Goal: Information Seeking & Learning: Learn about a topic

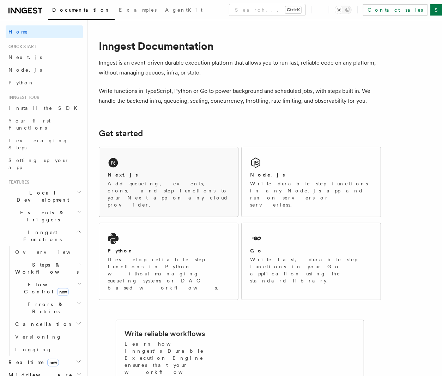
click at [174, 168] on div "Next.js Add queueing, events, crons, and step functions to your Next app on any…" at bounding box center [168, 182] width 139 height 70
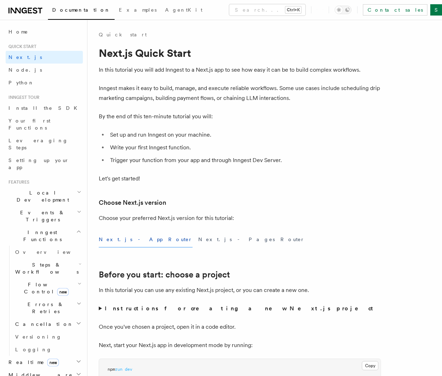
drag, startPoint x: 268, startPoint y: 72, endPoint x: 379, endPoint y: 72, distance: 110.8
click at [379, 72] on p "In this tutorial you will add Inngest to a Next.js app to see how easy it can b…" at bounding box center [240, 70] width 282 height 10
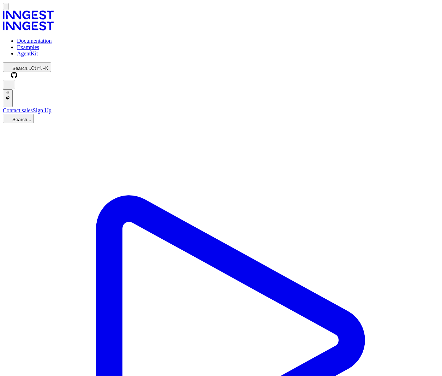
drag, startPoint x: 115, startPoint y: 76, endPoint x: 220, endPoint y: 74, distance: 104.8
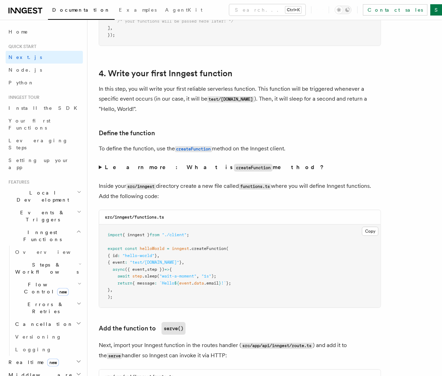
scroll to position [1129, 0]
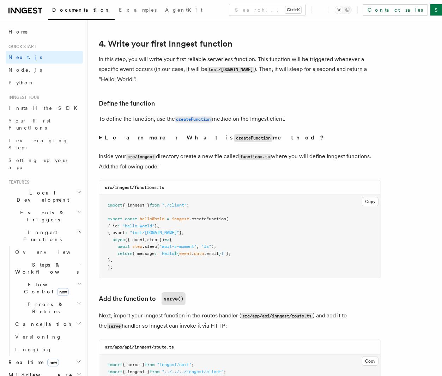
click at [102, 133] on summary "Learn more: What is createFunction method?" at bounding box center [240, 138] width 282 height 10
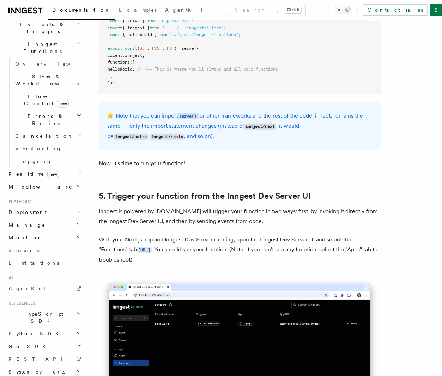
scroll to position [1694, 0]
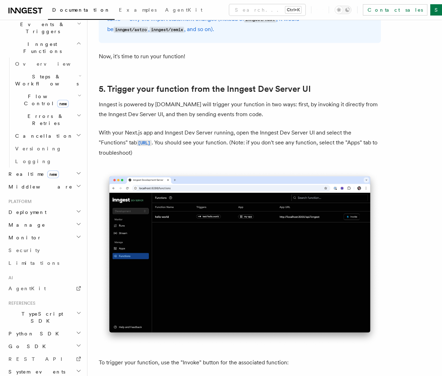
click at [145, 140] on code "http://localhost:8288/functions" at bounding box center [144, 143] width 15 height 6
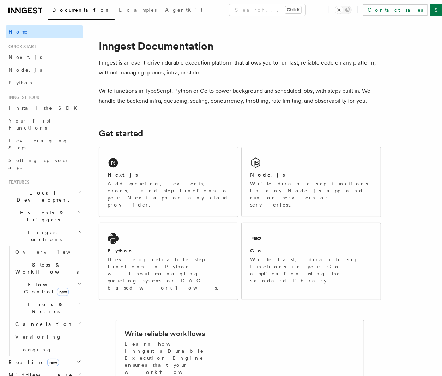
click at [15, 34] on span "Home" at bounding box center [18, 31] width 20 height 7
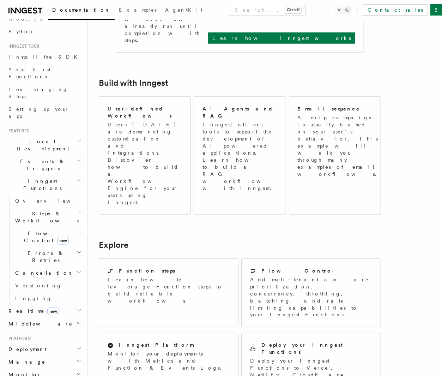
scroll to position [71, 0]
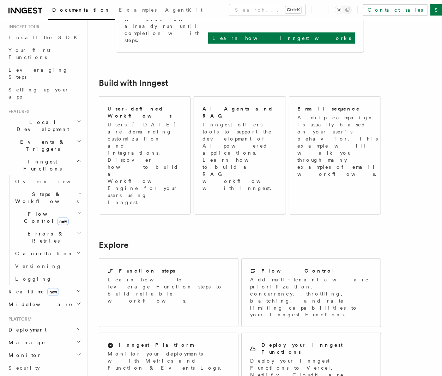
click at [59, 285] on h2 "Realtime new" at bounding box center [44, 291] width 77 height 13
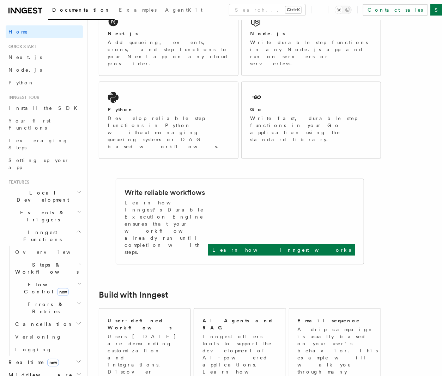
scroll to position [0, 0]
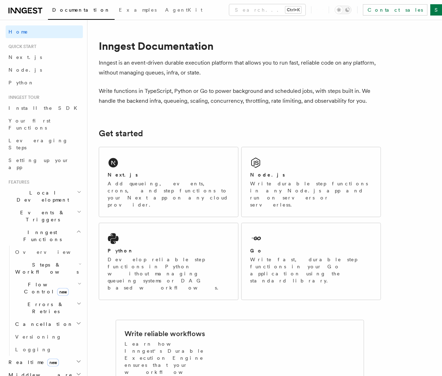
click at [31, 13] on icon at bounding box center [30, 11] width 4 height 6
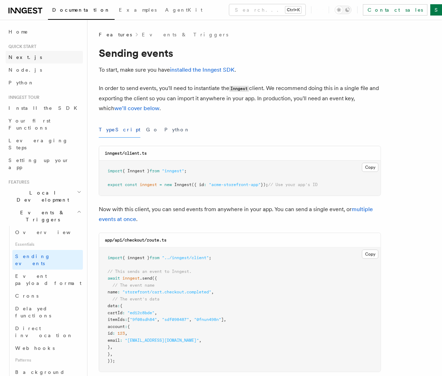
click at [17, 60] on span "Next.js" at bounding box center [25, 57] width 34 height 7
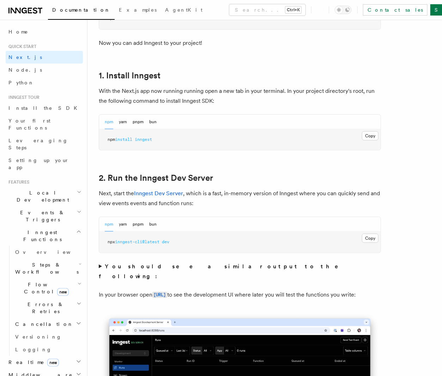
scroll to position [353, 0]
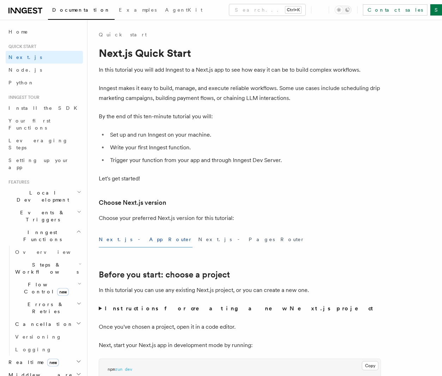
click at [27, 5] on link at bounding box center [25, 10] width 34 height 10
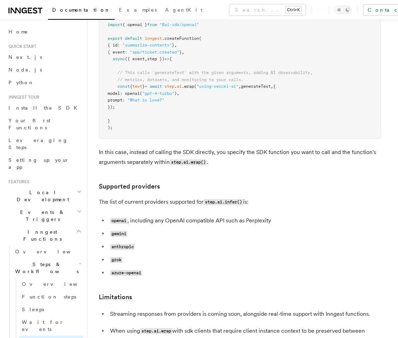
scroll to position [805, 0]
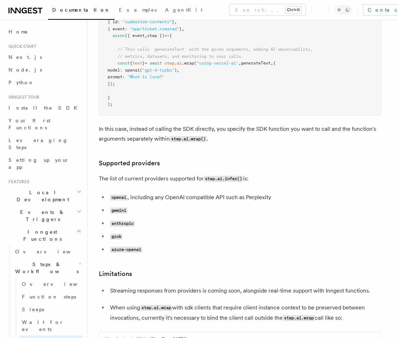
click at [115, 221] on code "anthropic" at bounding box center [122, 224] width 25 height 6
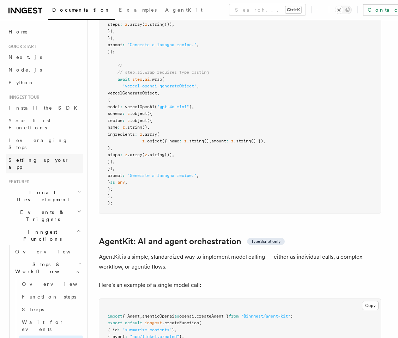
scroll to position [1855, 0]
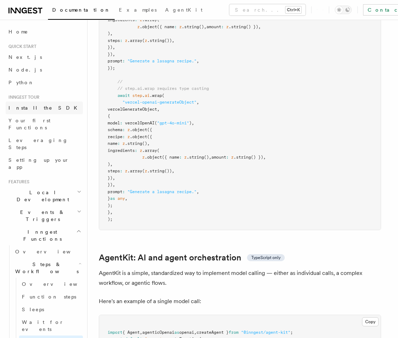
click at [25, 108] on span "Install the SDK" at bounding box center [44, 108] width 73 height 6
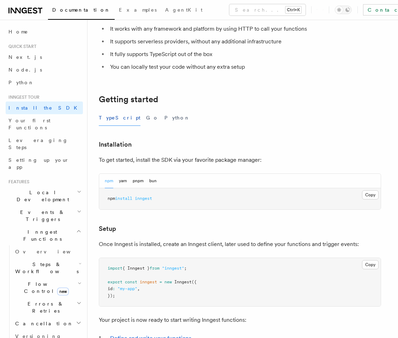
scroll to position [127, 0]
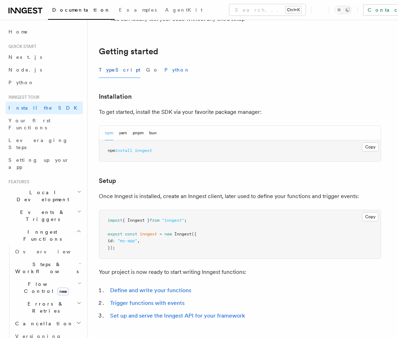
click at [164, 67] on button "Python" at bounding box center [177, 70] width 26 height 16
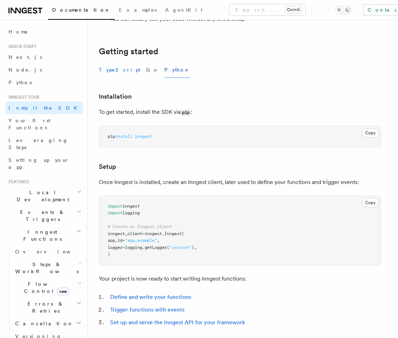
click at [100, 71] on button "TypeScript" at bounding box center [120, 70] width 42 height 16
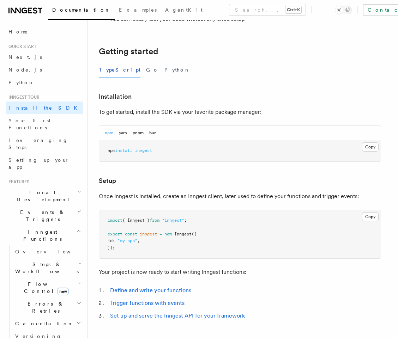
click at [202, 72] on div "TypeScript Go Python" at bounding box center [240, 70] width 282 height 16
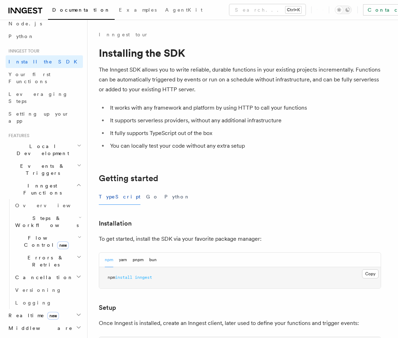
scroll to position [64, 0]
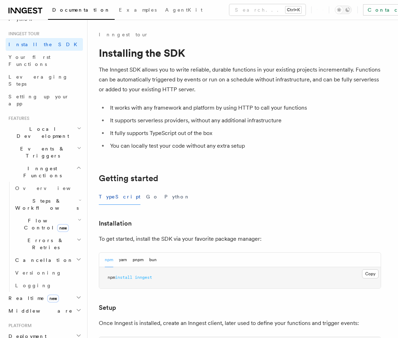
click at [46, 198] on span "Steps & Workflows" at bounding box center [45, 205] width 66 height 14
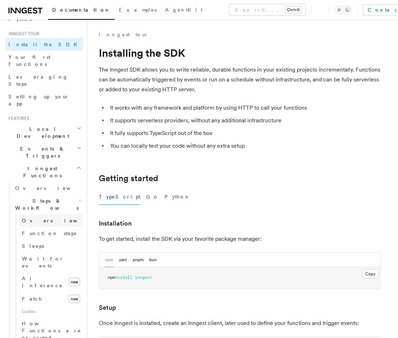
click at [52, 215] on link "Overview" at bounding box center [51, 221] width 64 height 13
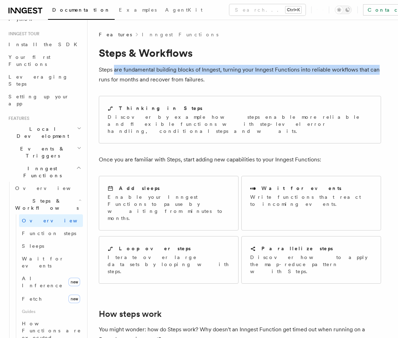
drag, startPoint x: 114, startPoint y: 70, endPoint x: 380, endPoint y: 70, distance: 266.1
click at [380, 70] on p "Steps are fundamental building blocks of Inngest, turning your Inngest Function…" at bounding box center [240, 75] width 282 height 20
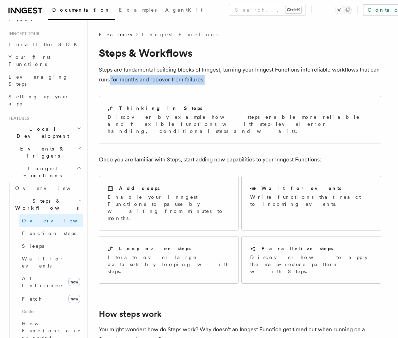
drag, startPoint x: 109, startPoint y: 79, endPoint x: 217, endPoint y: 83, distance: 107.7
click at [217, 83] on p "Steps are fundamental building blocks of Inngest, turning your Inngest Function…" at bounding box center [240, 75] width 282 height 20
click at [223, 95] on div "Thinking in Steps Discover by example how steps enable more reliable and flexib…" at bounding box center [240, 119] width 282 height 53
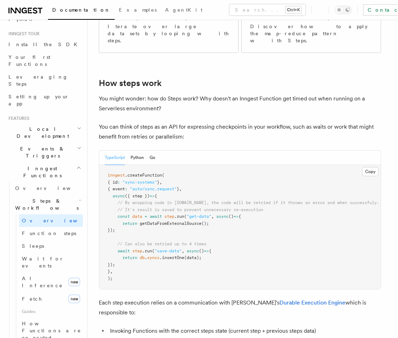
scroll to position [254, 0]
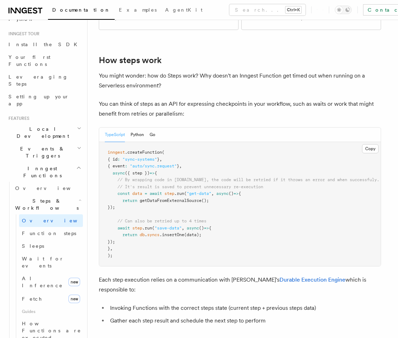
drag, startPoint x: 114, startPoint y: 146, endPoint x: 139, endPoint y: 143, distance: 25.6
click at [139, 171] on span "async ({ step }) => {" at bounding box center [132, 173] width 49 height 5
drag, startPoint x: 176, startPoint y: 196, endPoint x: 211, endPoint y: 193, distance: 35.1
click at [211, 193] on pre "inngest .createFunction ( { id : "sync-systems" } , { event : "auto/sync.reques…" at bounding box center [240, 204] width 282 height 124
click at [241, 195] on pre "inngest .createFunction ( { id : "sync-systems" } , { event : "auto/sync.reques…" at bounding box center [240, 204] width 282 height 124
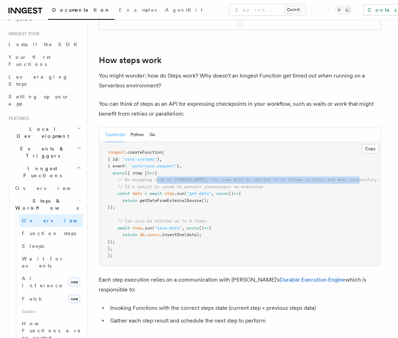
drag, startPoint x: 158, startPoint y: 153, endPoint x: 368, endPoint y: 151, distance: 210.3
click at [368, 177] on span "// By wrapping code in step.run, the code will be retried if it throws an error…" at bounding box center [249, 179] width 262 height 5
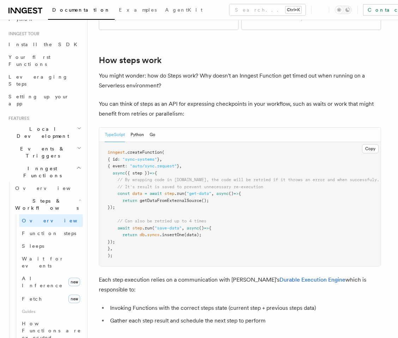
click at [354, 169] on pre "inngest .createFunction ( { id : "sync-systems" } , { event : "auto/sync.reques…" at bounding box center [240, 204] width 282 height 124
drag, startPoint x: 225, startPoint y: 276, endPoint x: 323, endPoint y: 273, distance: 97.8
click at [323, 303] on li "Invoking Functions with the correct steps state (current step + previous steps …" at bounding box center [244, 308] width 273 height 10
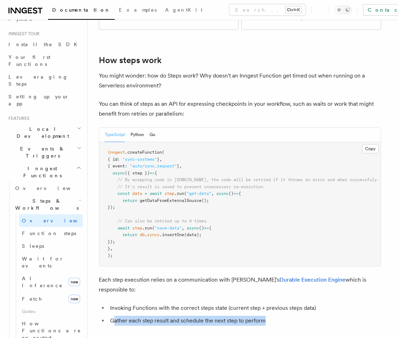
drag, startPoint x: 113, startPoint y: 290, endPoint x: 266, endPoint y: 289, distance: 153.2
click at [266, 316] on li "Gather each step result and schedule the next step to perform" at bounding box center [244, 321] width 273 height 10
click at [267, 316] on li "Gather each step result and schedule the next step to perform" at bounding box center [244, 321] width 273 height 10
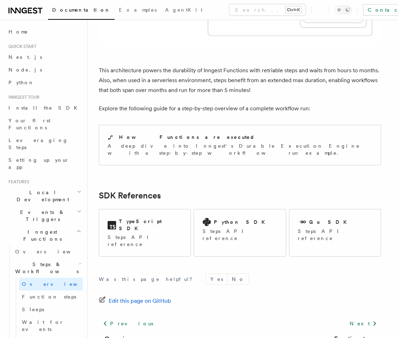
scroll to position [127, 0]
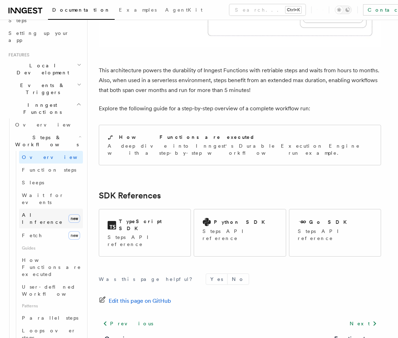
click at [41, 212] on span "AI Inference" at bounding box center [42, 218] width 41 height 13
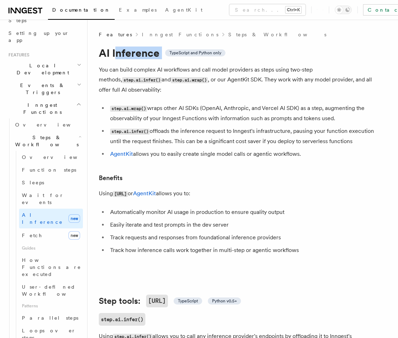
drag, startPoint x: 117, startPoint y: 55, endPoint x: 167, endPoint y: 55, distance: 49.8
click at [167, 55] on h1 "AI Inference TypeScript and Python only" at bounding box center [240, 53] width 282 height 13
click at [214, 103] on li "step.ai.wrap() wraps other AI SDKs (OpenAI, Anthropic, and Vercel AI SDK) as a …" at bounding box center [244, 113] width 273 height 20
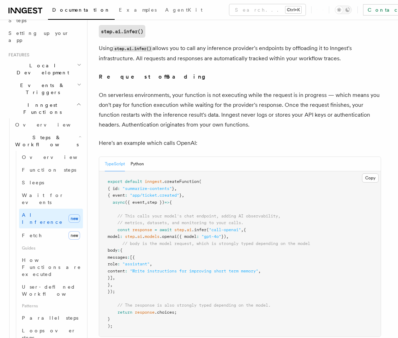
scroll to position [318, 0]
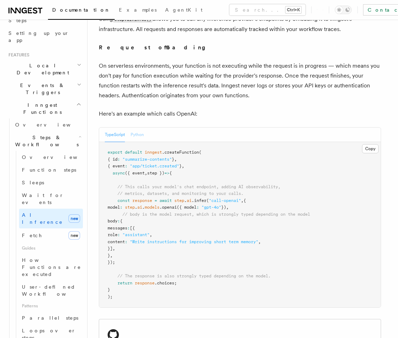
click at [138, 128] on button "Python" at bounding box center [137, 135] width 13 height 14
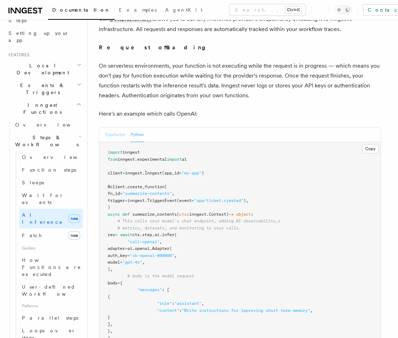
click at [122, 128] on button "TypeScript" at bounding box center [115, 135] width 20 height 14
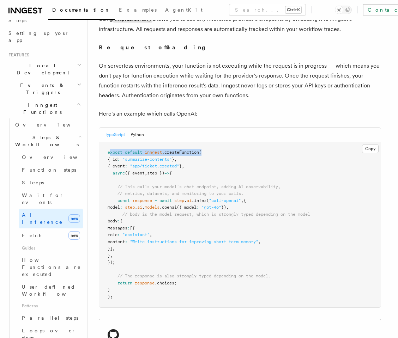
drag, startPoint x: 110, startPoint y: 144, endPoint x: 206, endPoint y: 143, distance: 96.0
click at [206, 143] on pre "export default inngest .createFunction ( { id : "summarize-contents" } , { even…" at bounding box center [240, 225] width 282 height 166
click at [206, 198] on span ".infer" at bounding box center [199, 200] width 15 height 5
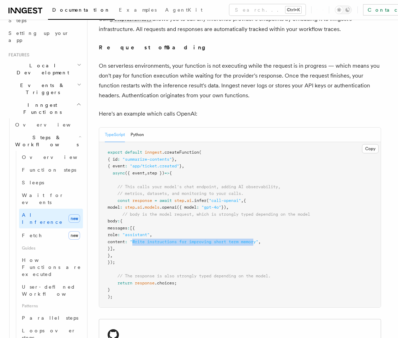
drag, startPoint x: 158, startPoint y: 233, endPoint x: 282, endPoint y: 233, distance: 124.6
click at [258, 240] on span ""Write instructions for improving short term memory"" at bounding box center [194, 242] width 128 height 5
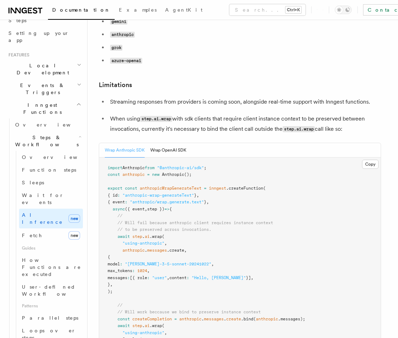
scroll to position [1016, 0]
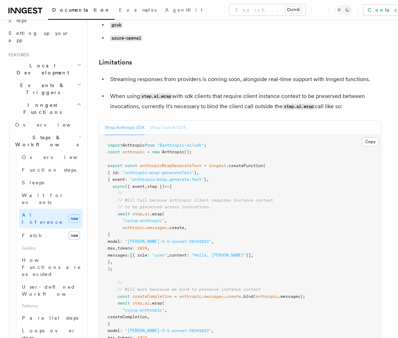
click at [175, 121] on button "Wrap OpenAI SDK" at bounding box center [168, 128] width 36 height 14
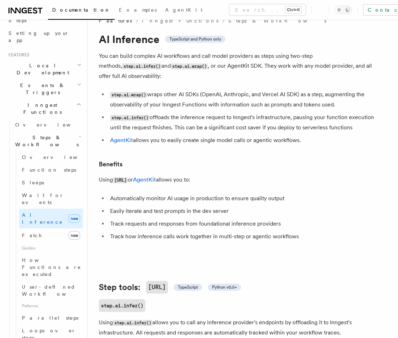
scroll to position [0, 0]
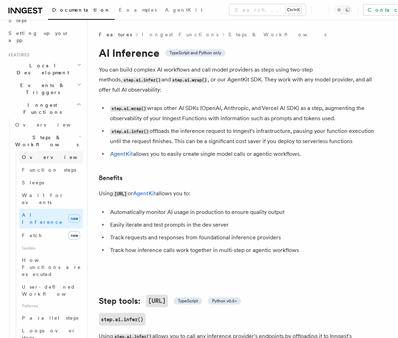
click at [44, 151] on link "Overview" at bounding box center [51, 157] width 64 height 13
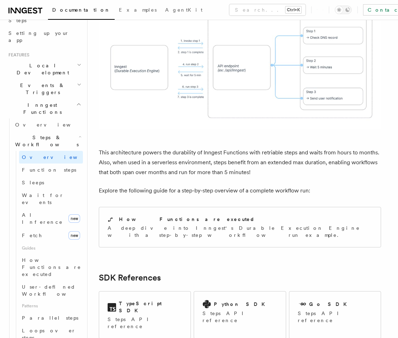
scroll to position [697, 0]
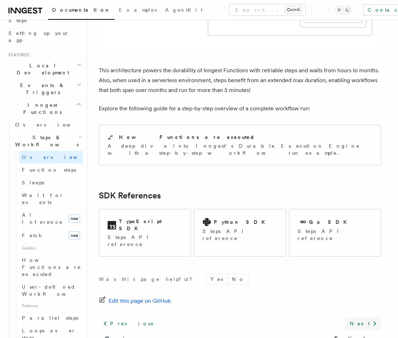
click at [371, 320] on icon at bounding box center [375, 324] width 8 height 8
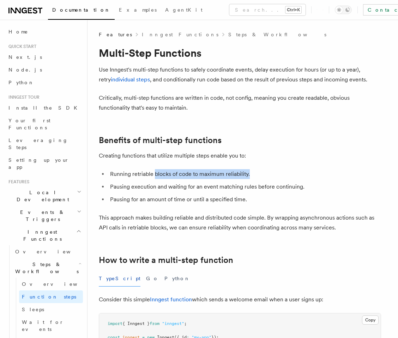
drag, startPoint x: 154, startPoint y: 174, endPoint x: 252, endPoint y: 179, distance: 97.5
click at [252, 179] on li "Running retriable blocks of code to maximum reliability." at bounding box center [244, 174] width 273 height 10
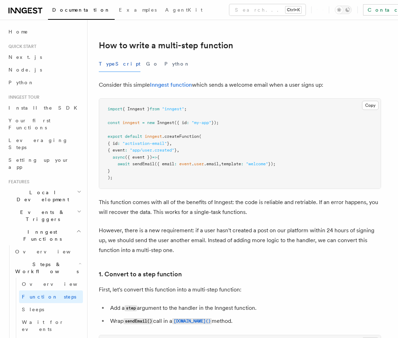
scroll to position [191, 0]
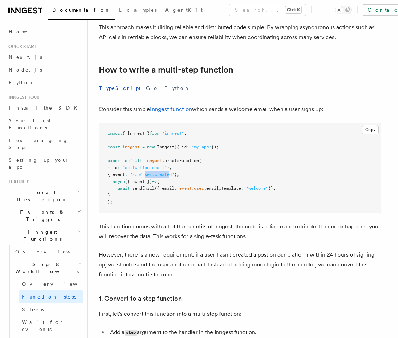
drag, startPoint x: 163, startPoint y: 172, endPoint x: 175, endPoint y: 174, distance: 12.1
click at [174, 174] on span ""app/user.created"" at bounding box center [152, 174] width 44 height 5
click at [176, 212] on pre "import { Inngest } from "inngest" ; const inngest = new Inngest ({ id : "my-app…" at bounding box center [240, 168] width 282 height 90
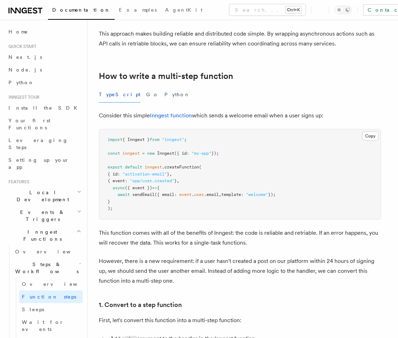
scroll to position [64, 0]
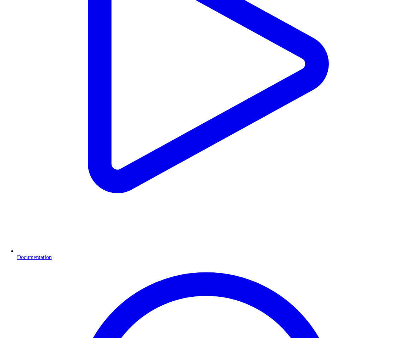
scroll to position [318, 0]
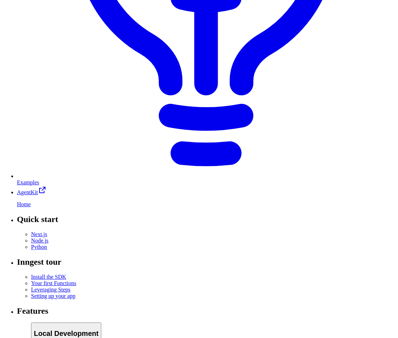
scroll to position [762, 0]
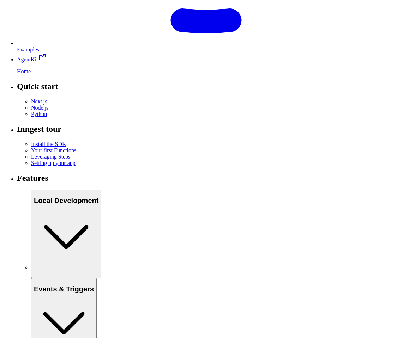
scroll to position [953, 0]
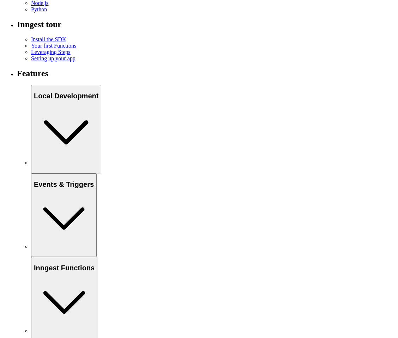
drag, startPoint x: 171, startPoint y: 82, endPoint x: 212, endPoint y: 81, distance: 40.9
copy code "inngest/route.ts"
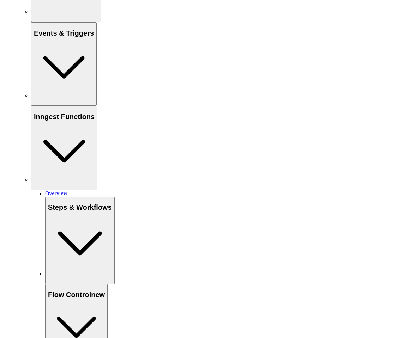
scroll to position [1143, 0]
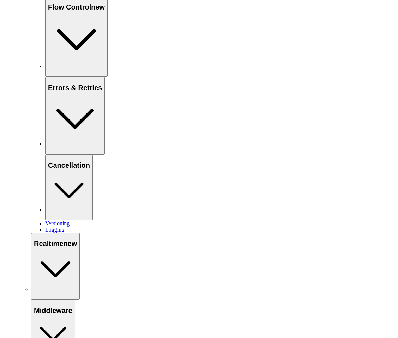
scroll to position [1397, 0]
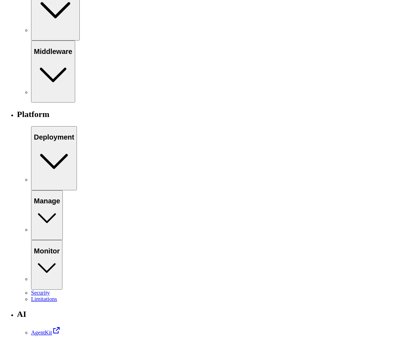
scroll to position [1524, 0]
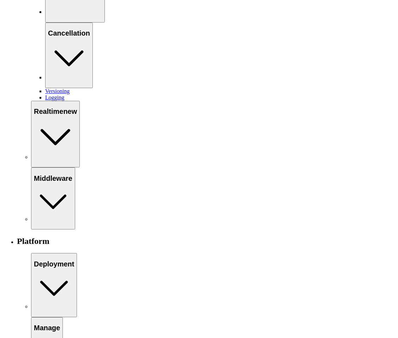
drag, startPoint x: 181, startPoint y: 161, endPoint x: 367, endPoint y: 163, distance: 185.6
drag, startPoint x: 110, startPoint y: 169, endPoint x: 180, endPoint y: 168, distance: 69.2
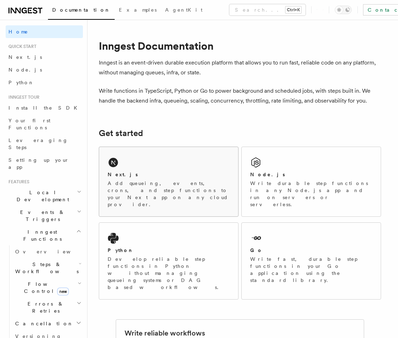
click at [112, 174] on h2 "Next.js" at bounding box center [123, 174] width 30 height 7
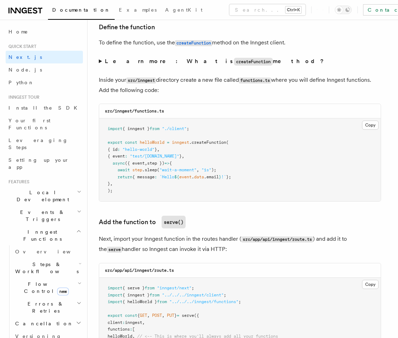
scroll to position [1207, 0]
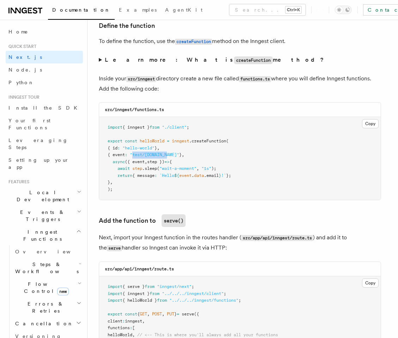
drag, startPoint x: 139, startPoint y: 157, endPoint x: 174, endPoint y: 156, distance: 34.9
click at [174, 156] on span ""test/[DOMAIN_NAME]"" at bounding box center [154, 154] width 49 height 5
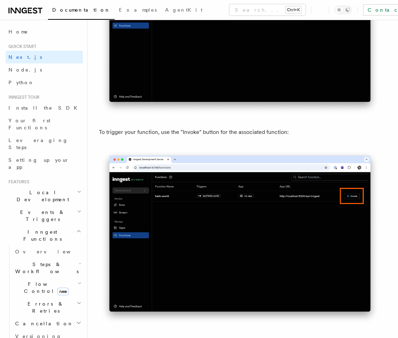
scroll to position [1429, 0]
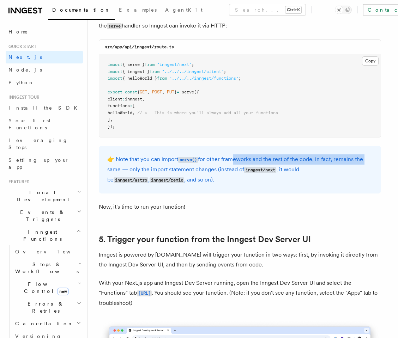
drag, startPoint x: 236, startPoint y: 162, endPoint x: 366, endPoint y: 162, distance: 129.5
click at [366, 162] on p "👉 Note that you can import serve() for other frameworks and the rest of the cod…" at bounding box center [239, 170] width 265 height 31
click at [178, 182] on p "👉 Note that you can import serve() for other frameworks and the rest of the cod…" at bounding box center [239, 170] width 265 height 31
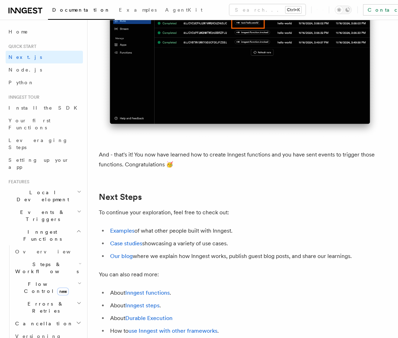
scroll to position [4065, 0]
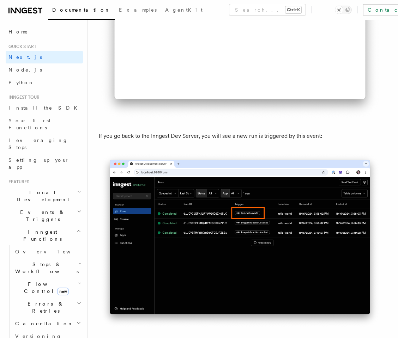
click at [266, 286] on img at bounding box center [240, 240] width 282 height 177
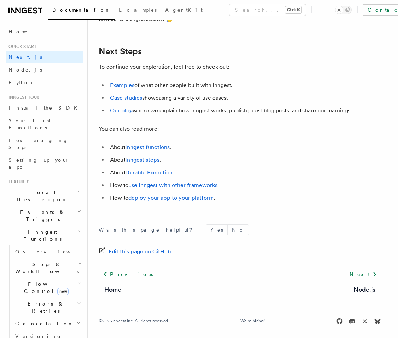
scroll to position [4415, 0]
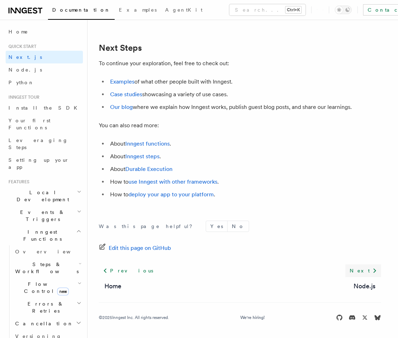
click at [371, 270] on icon at bounding box center [375, 271] width 8 height 8
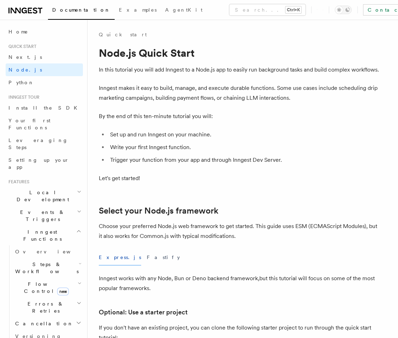
click at [33, 261] on span "Steps & Workflows" at bounding box center [45, 268] width 66 height 14
click at [30, 294] on span "Function steps" at bounding box center [49, 297] width 54 height 6
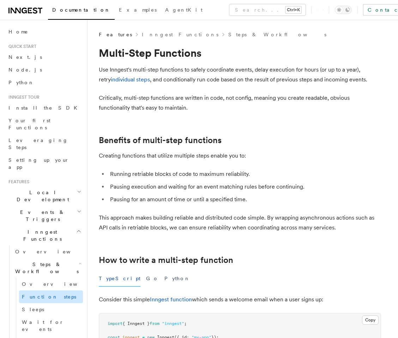
click at [42, 291] on link "Function steps" at bounding box center [51, 297] width 64 height 13
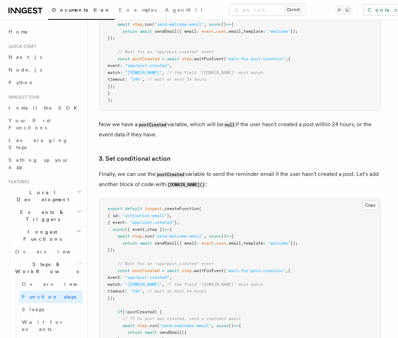
scroll to position [889, 0]
